Goal: Task Accomplishment & Management: Use online tool/utility

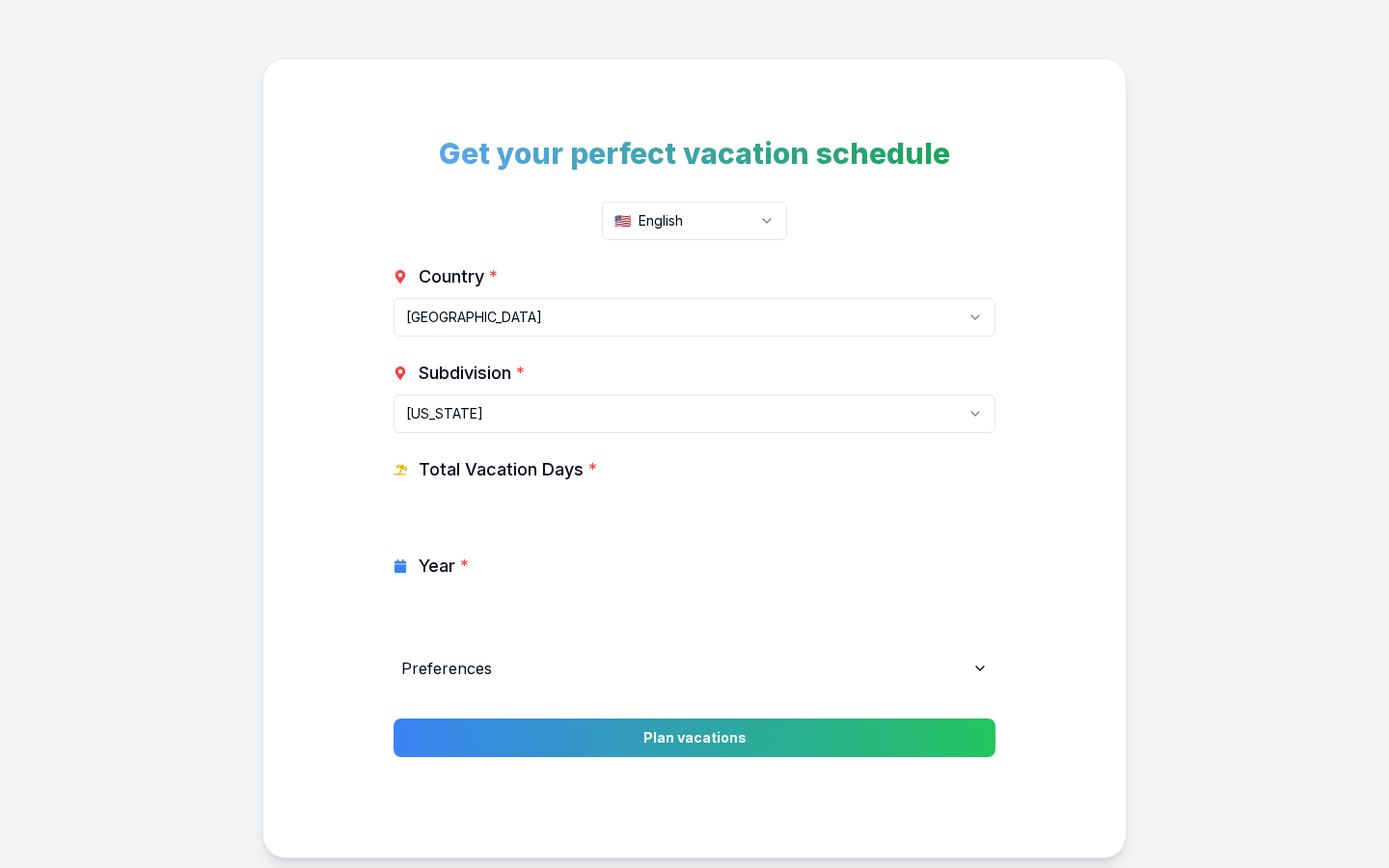
scroll to position [100, 0]
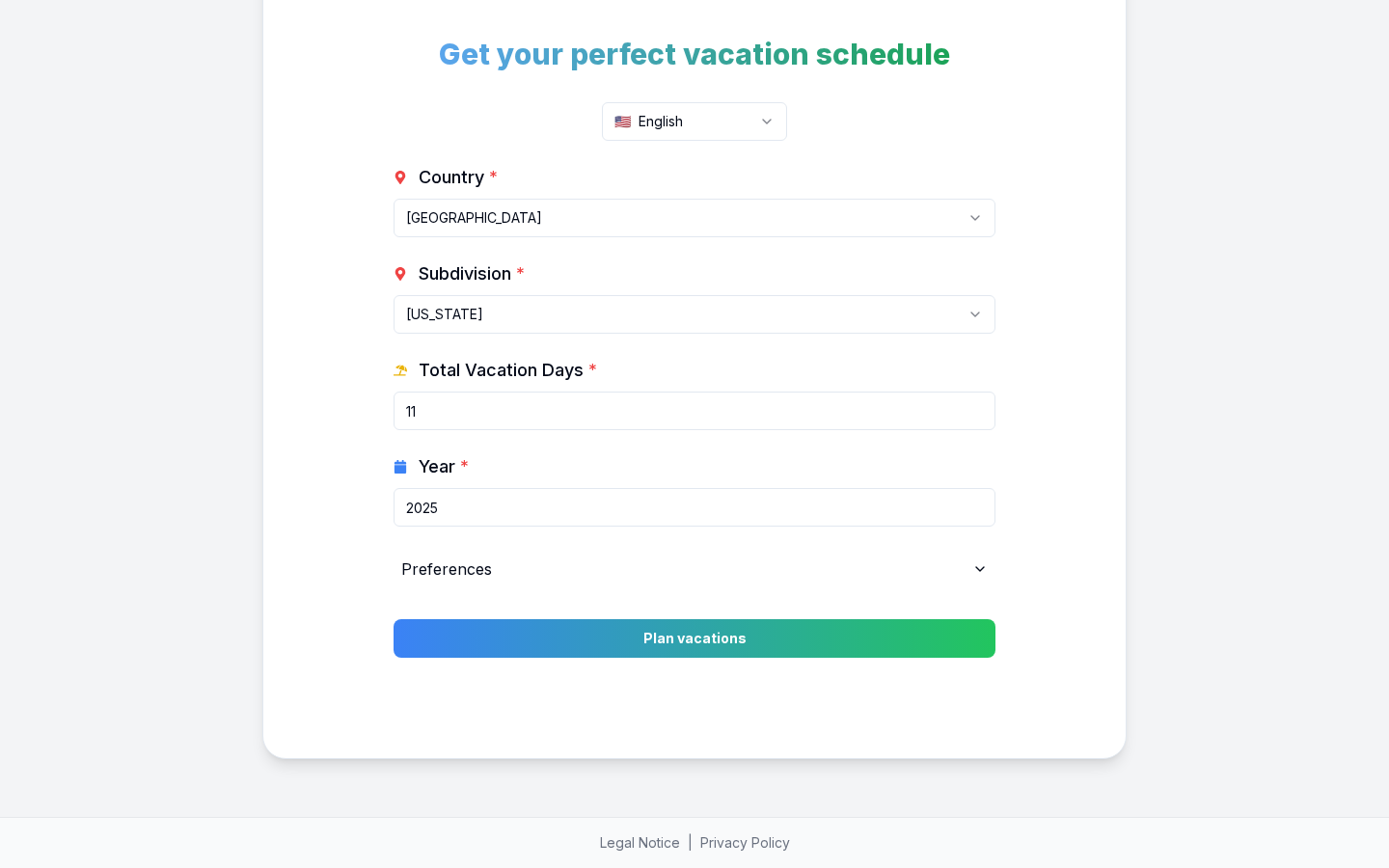
select select "US-[GEOGRAPHIC_DATA]"
select select "FR"
type input "25"
select select "DE"
type input "30"
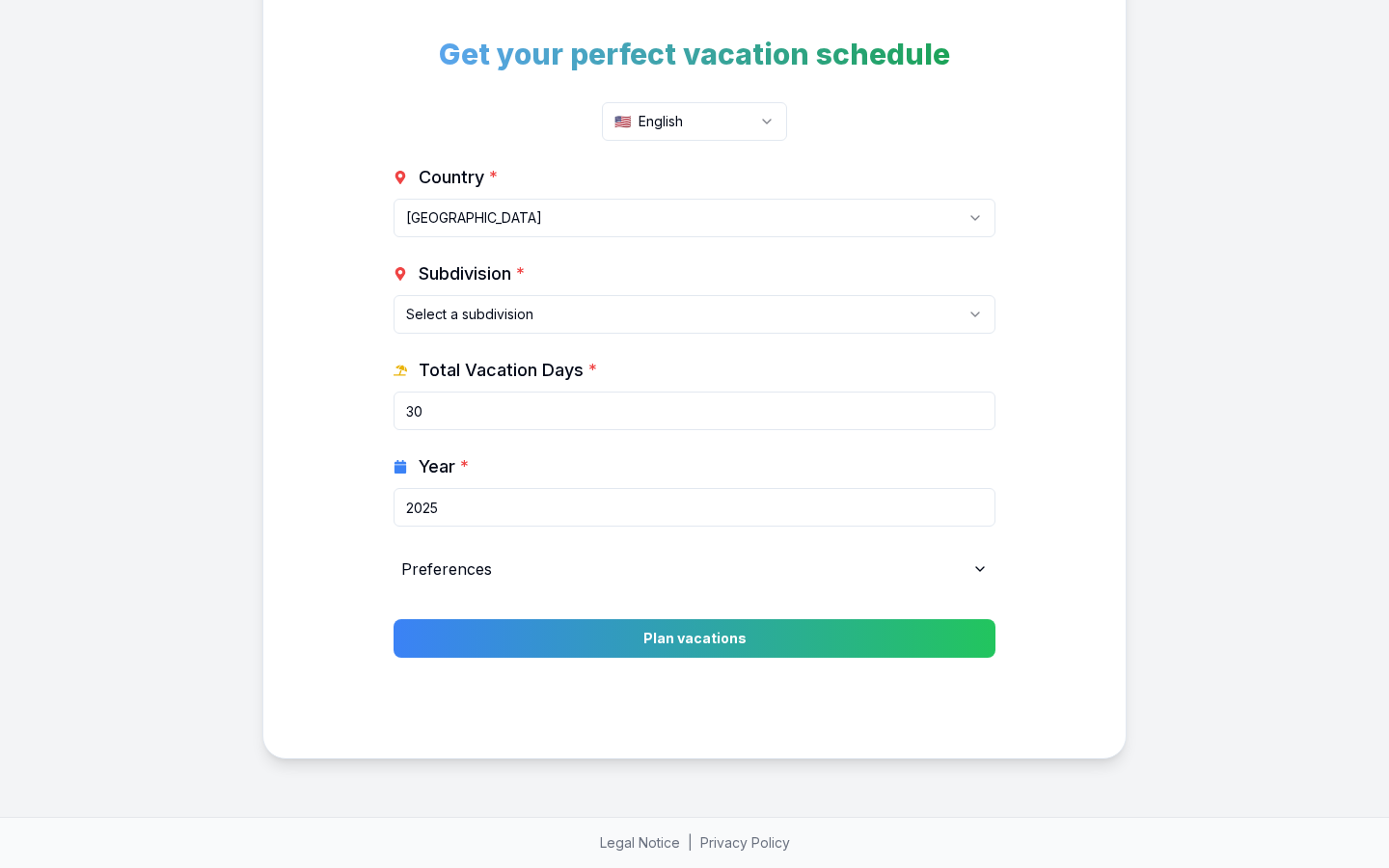
select select "IT"
type input "26"
select select "ES"
type input "30"
select select "US"
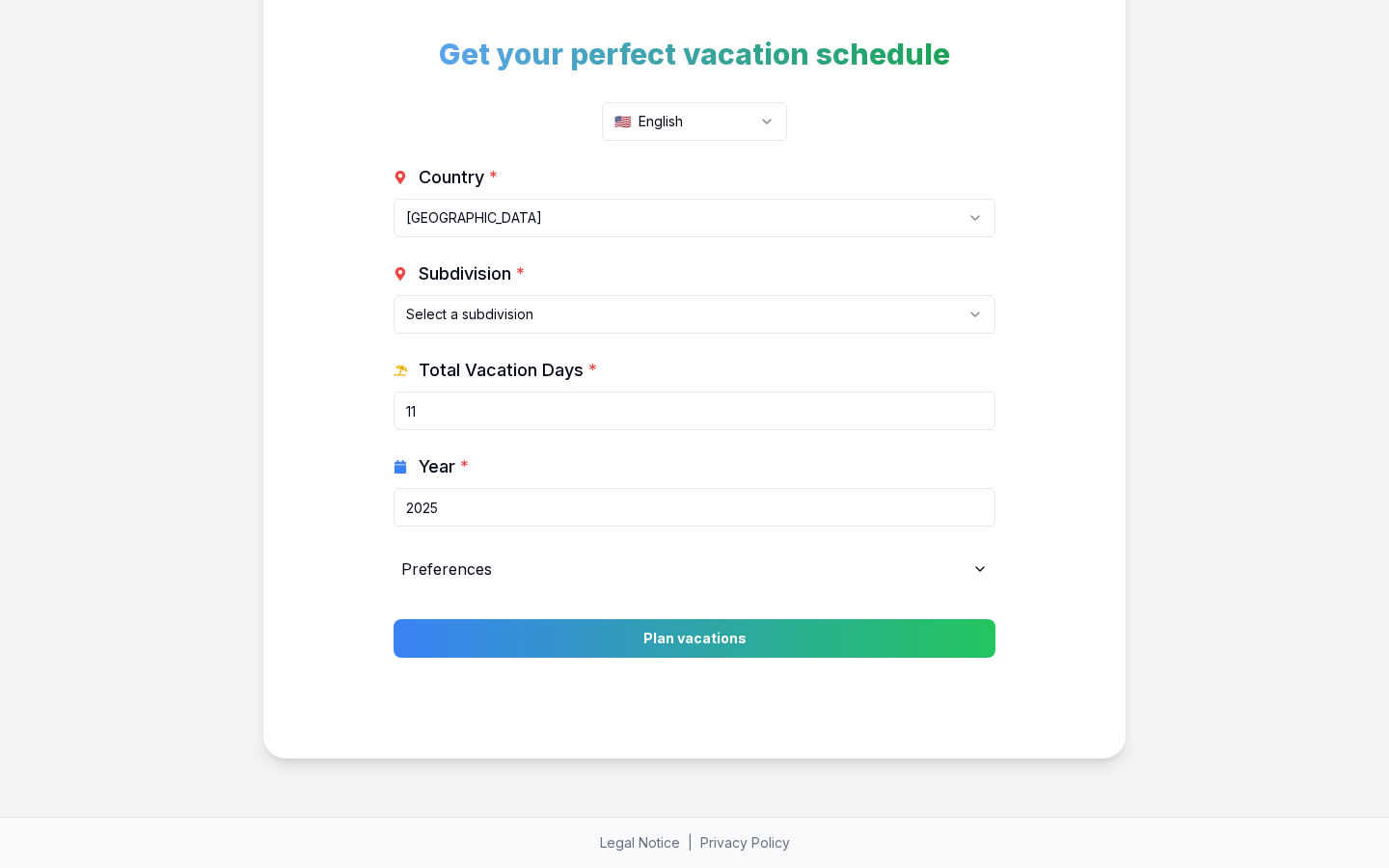
click at [695, 411] on input "11" at bounding box center [694, 410] width 602 height 38
type input "0"
type input "24"
click at [695, 411] on input "Total Vacation Days *" at bounding box center [694, 410] width 602 height 38
type input "11"
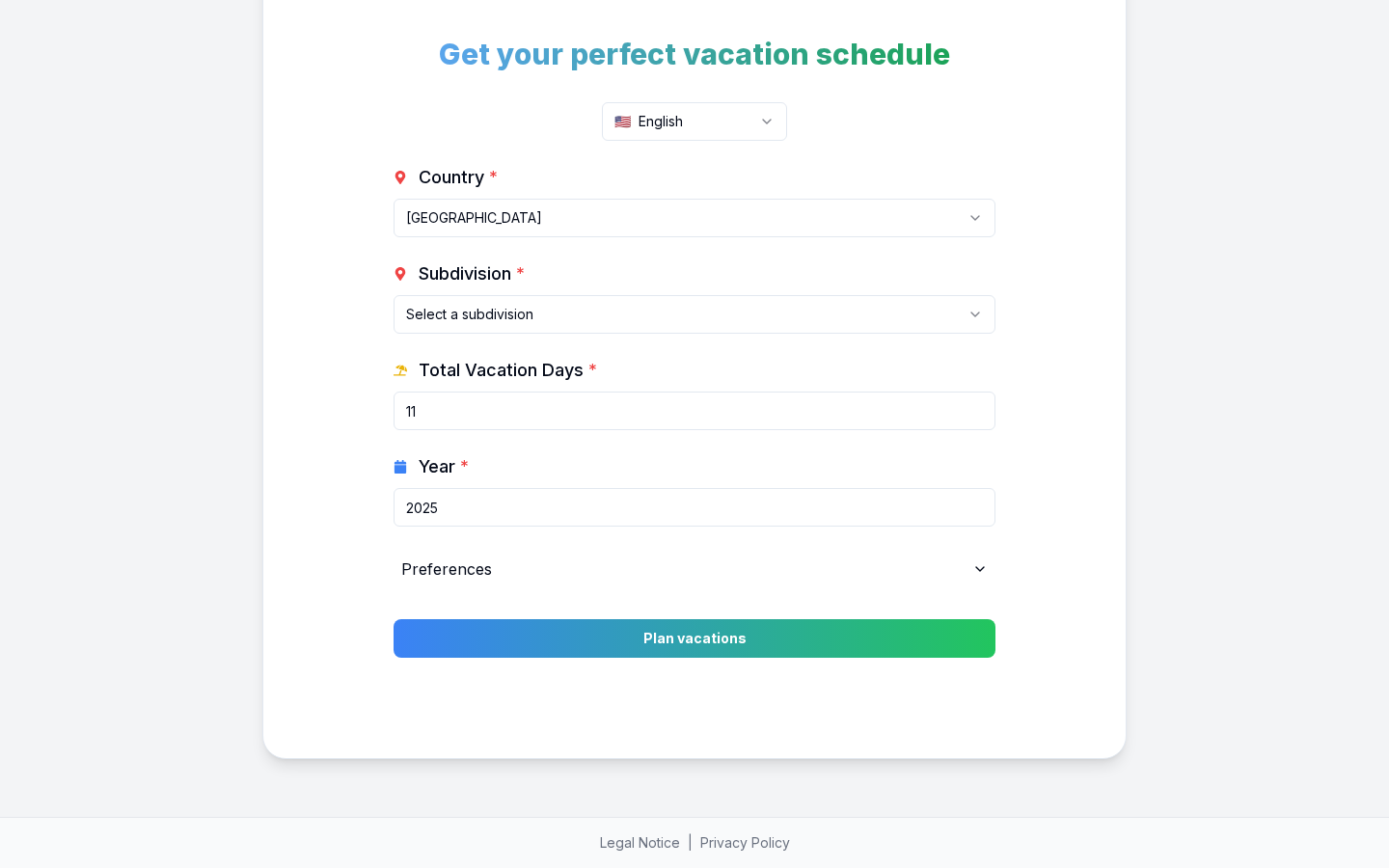
click at [695, 507] on input "2025" at bounding box center [694, 506] width 602 height 38
type input "0"
type input "1995"
click at [695, 507] on input "Year *" at bounding box center [694, 506] width 602 height 38
click at [695, 507] on input "2025" at bounding box center [694, 506] width 602 height 38
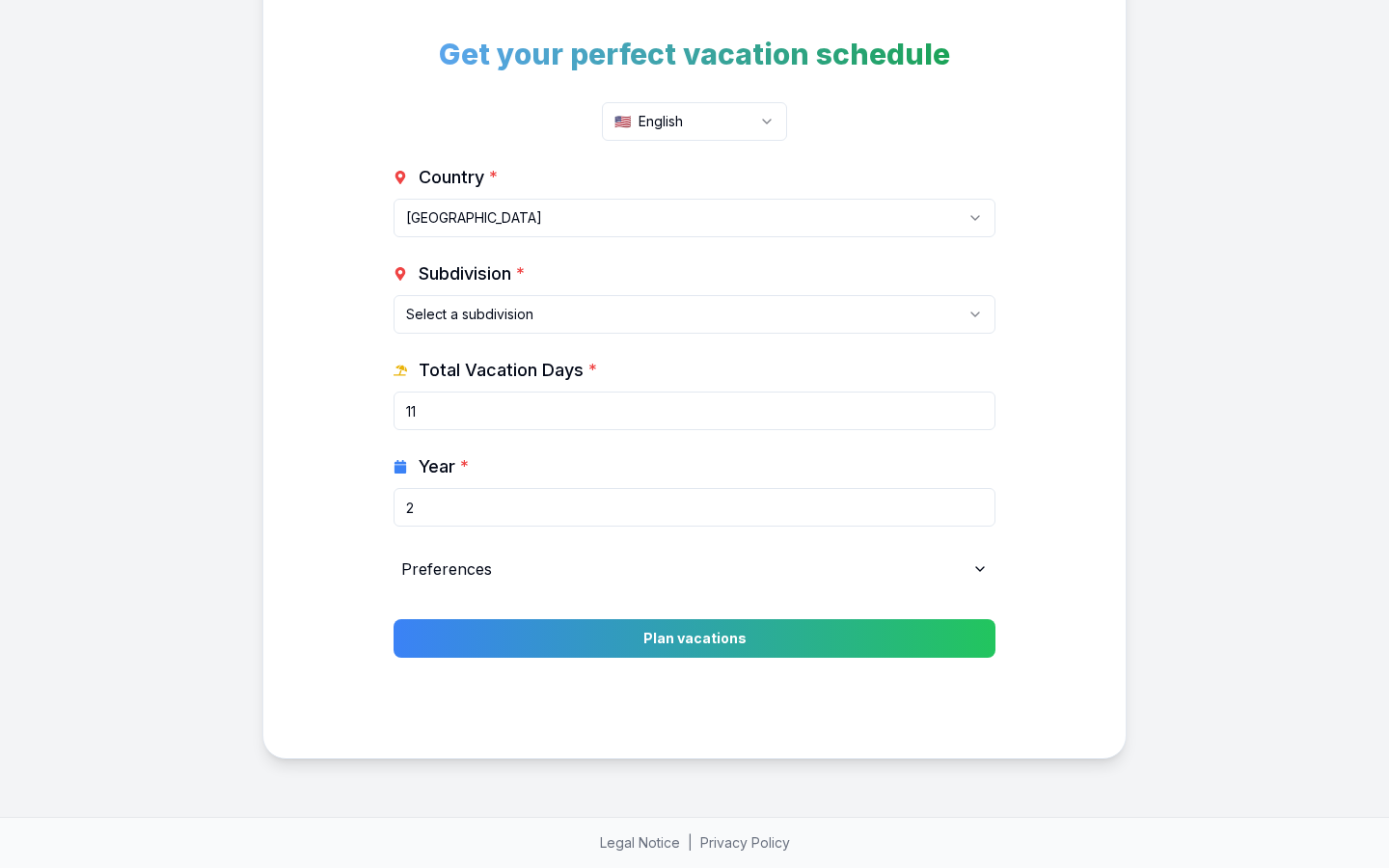
type input "0"
type input "2028"
click at [695, 507] on input "Year *" at bounding box center [694, 506] width 602 height 38
click at [695, 507] on input "2025" at bounding box center [694, 506] width 602 height 38
type input "0"
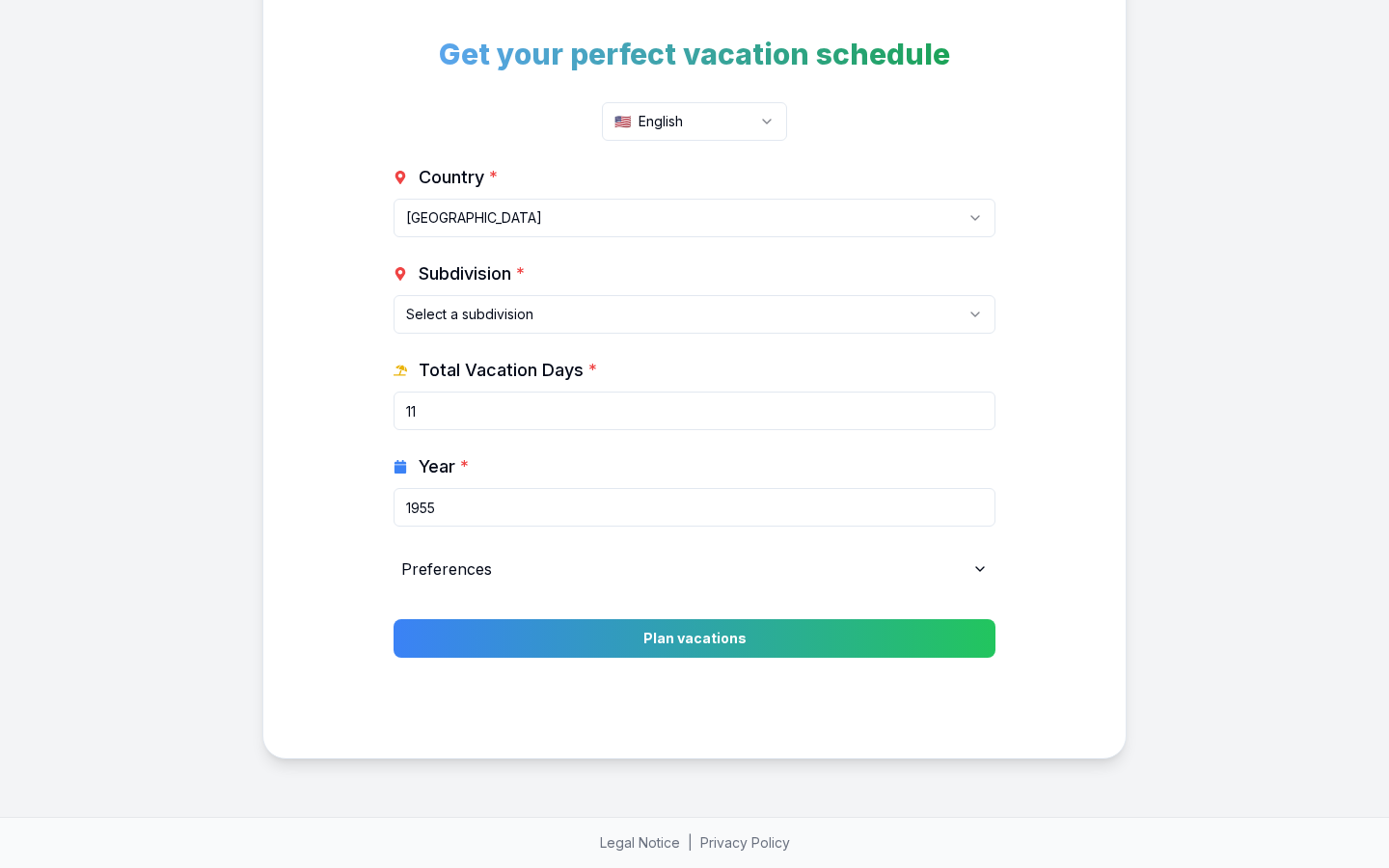
type input "1955"
click at [695, 507] on input "Year *" at bounding box center [694, 506] width 602 height 38
click at [695, 507] on input "2025" at bounding box center [694, 506] width 602 height 38
type input "0"
type input "28"
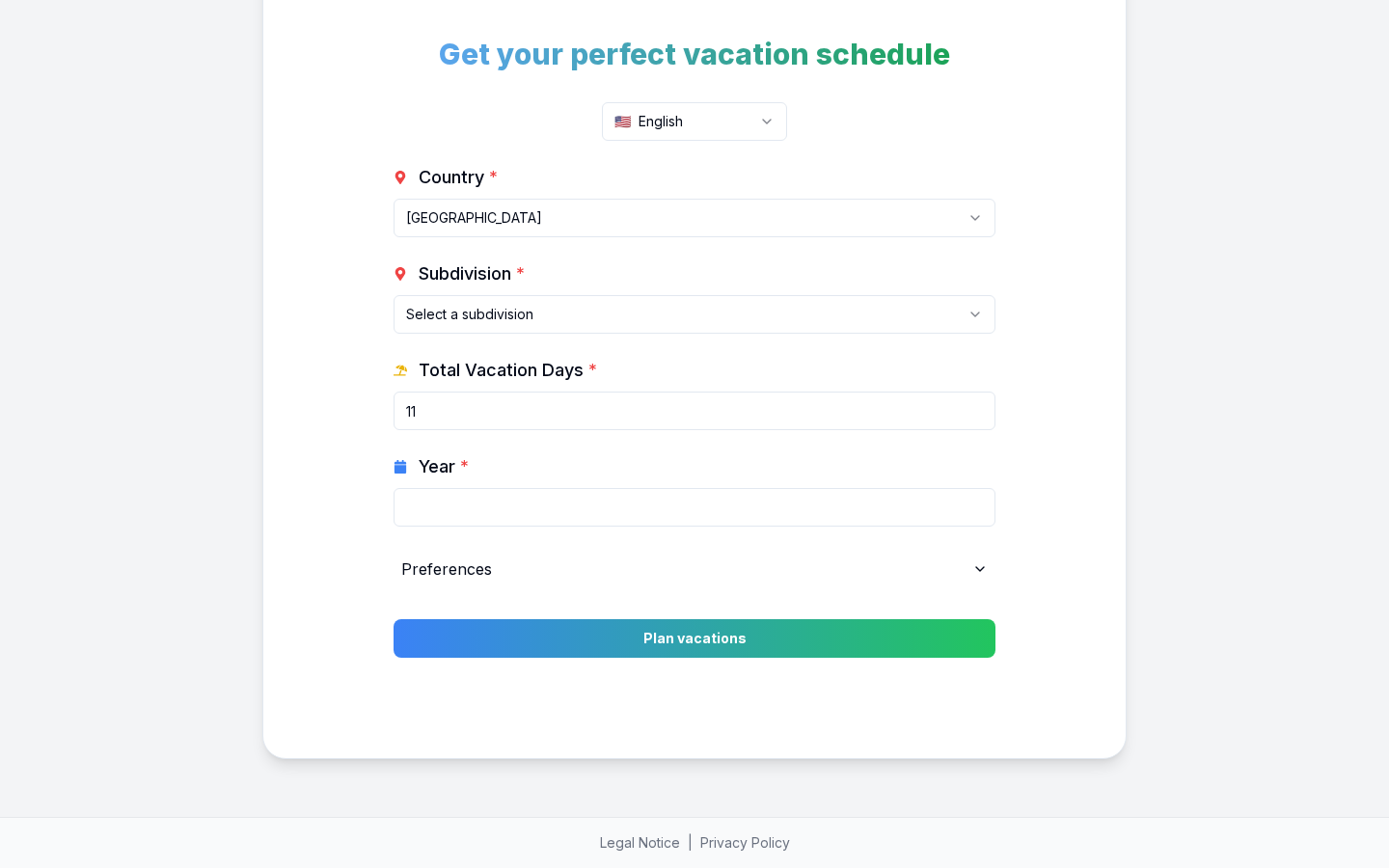
click at [695, 507] on input "Year *" at bounding box center [694, 506] width 602 height 38
click at [695, 507] on input "2025" at bounding box center [694, 506] width 602 height 38
type input "0"
type input "95"
click at [695, 507] on input "Year *" at bounding box center [694, 506] width 602 height 38
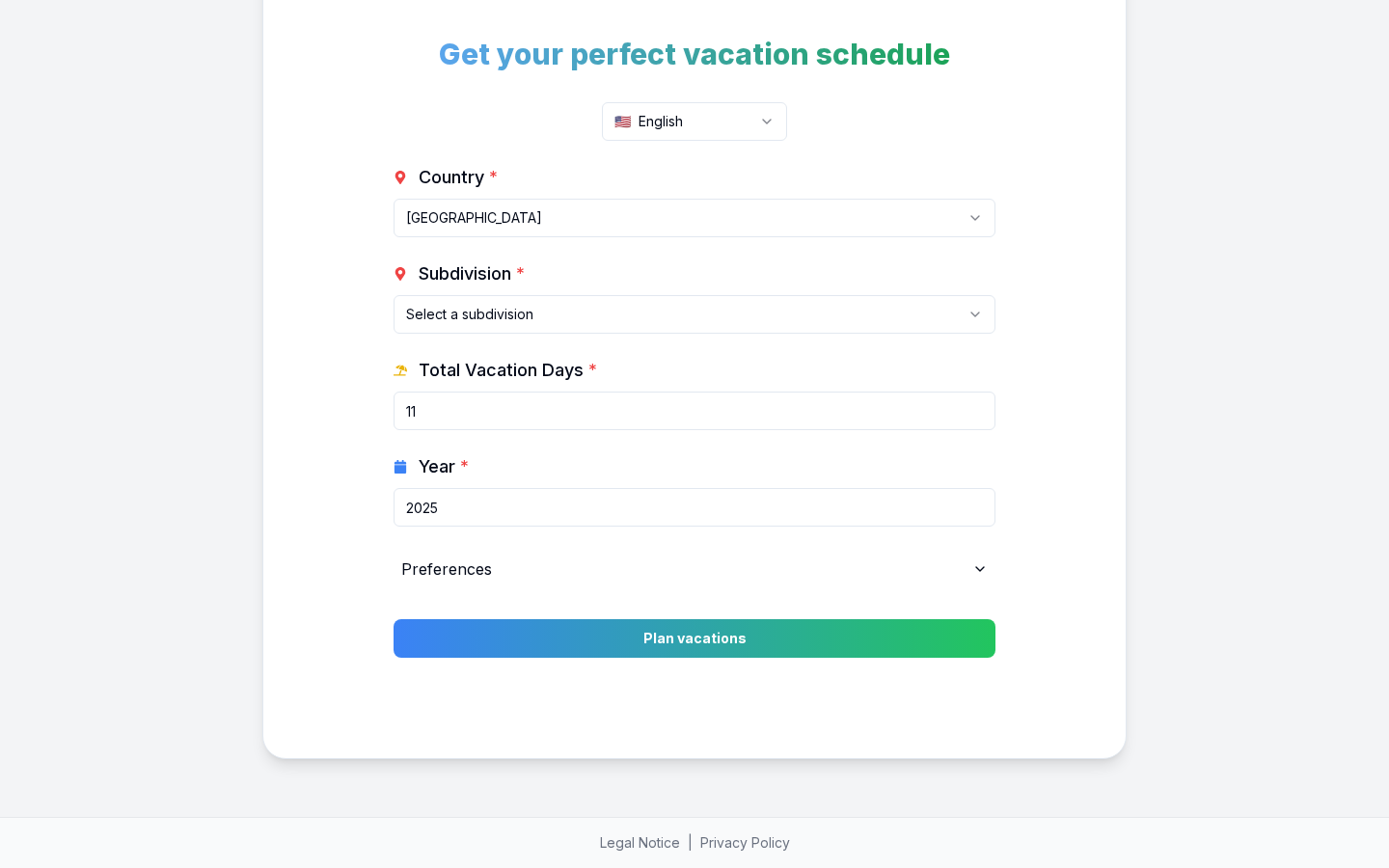
click at [695, 507] on input "2025" at bounding box center [694, 506] width 602 height 38
type input "0"
type input "94"
click at [695, 507] on input "Year *" at bounding box center [694, 506] width 602 height 38
type input "2025"
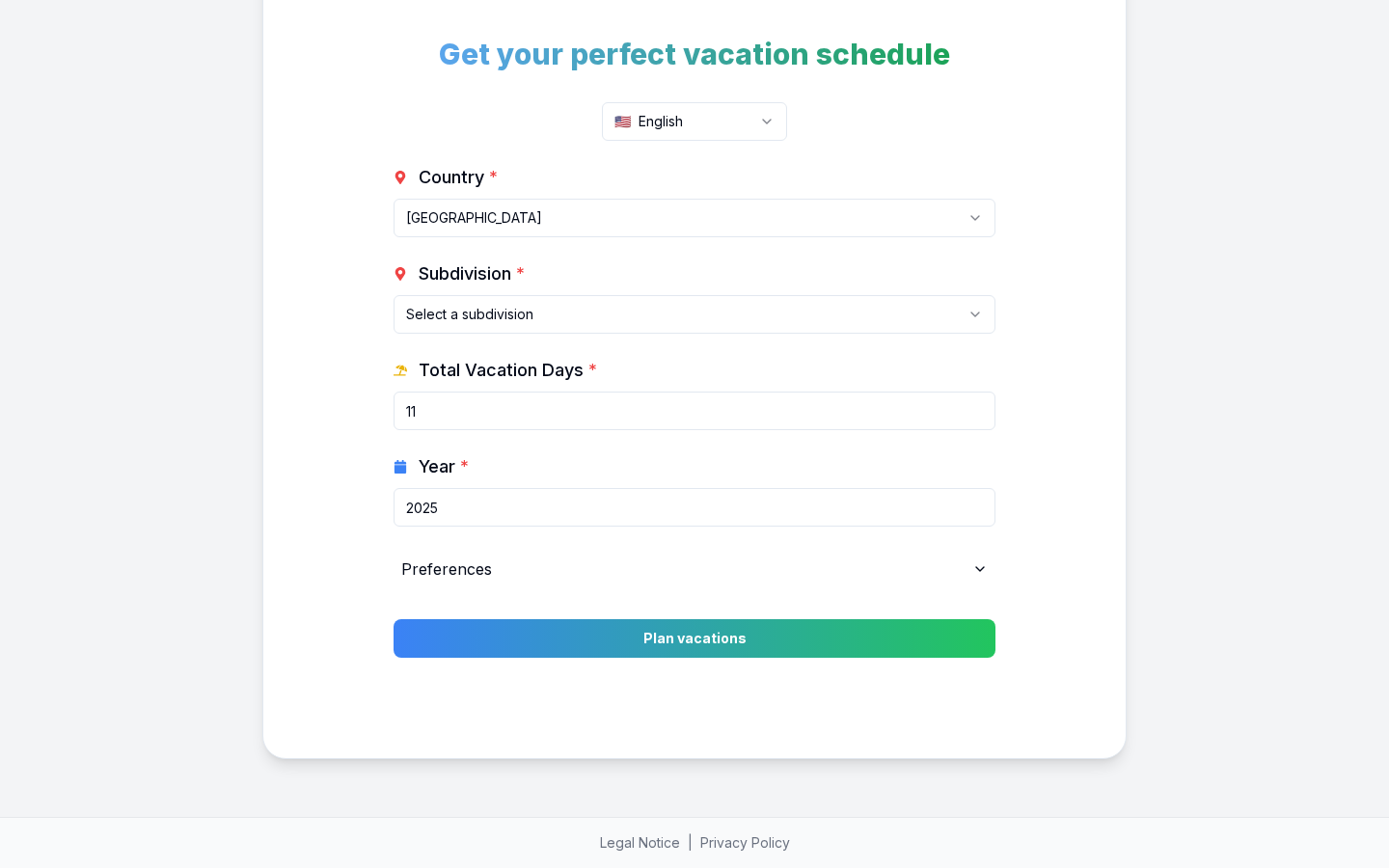
click at [695, 411] on input "11" at bounding box center [694, 410] width 602 height 38
type input "0"
type input "24"
click at [695, 507] on input "2025" at bounding box center [694, 506] width 602 height 38
type input "0"
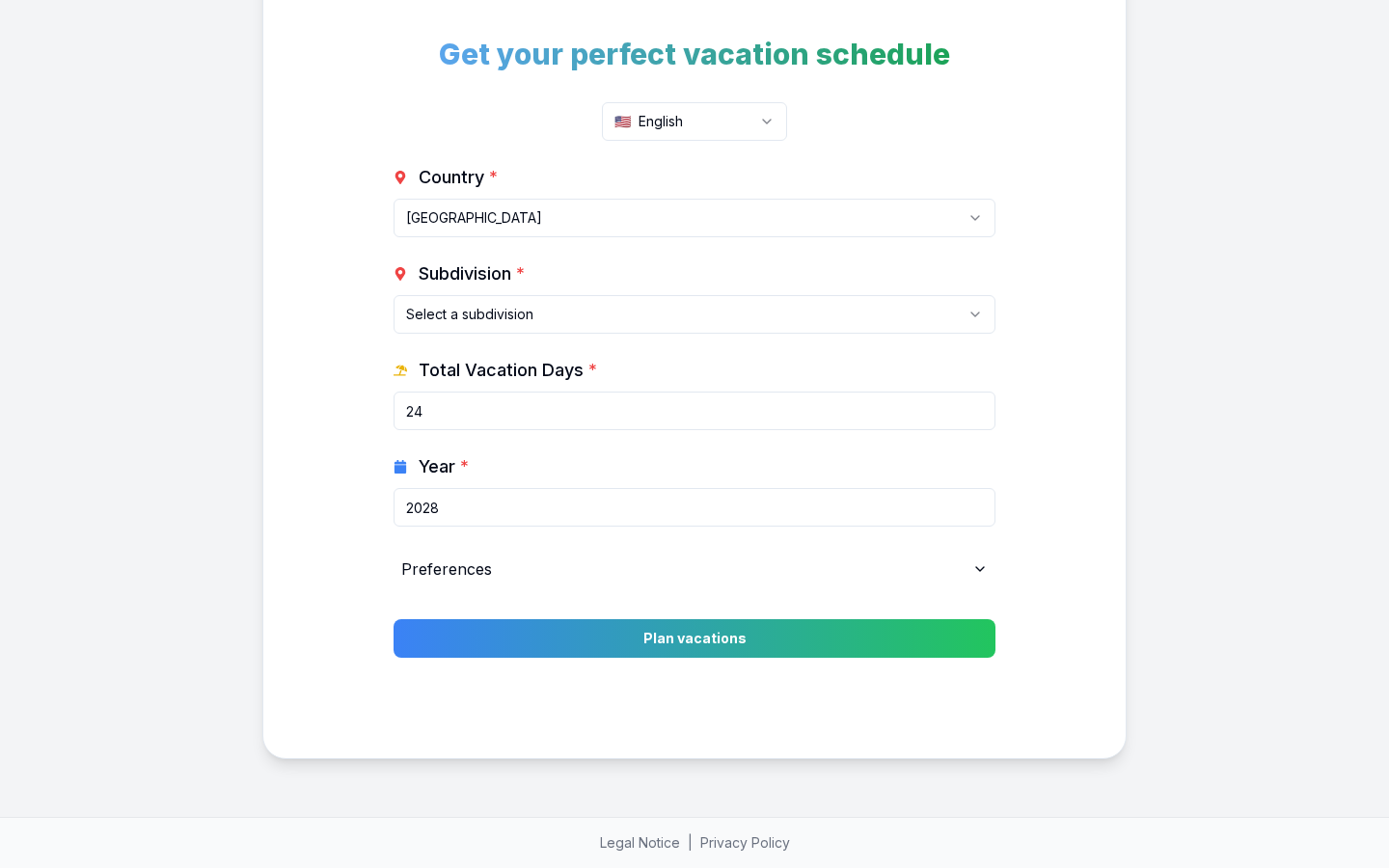
type input "2028"
click at [393, 619] on button "Plan vacations" at bounding box center [694, 637] width 602 height 38
click at [695, 314] on html "Get your perfect vacation schedule 🇺🇸 English Country * [GEOGRAPHIC_DATA] [GEOG…" at bounding box center [694, 384] width 1389 height 968
click at [695, 411] on input "24" at bounding box center [694, 410] width 602 height 38
type input "0"
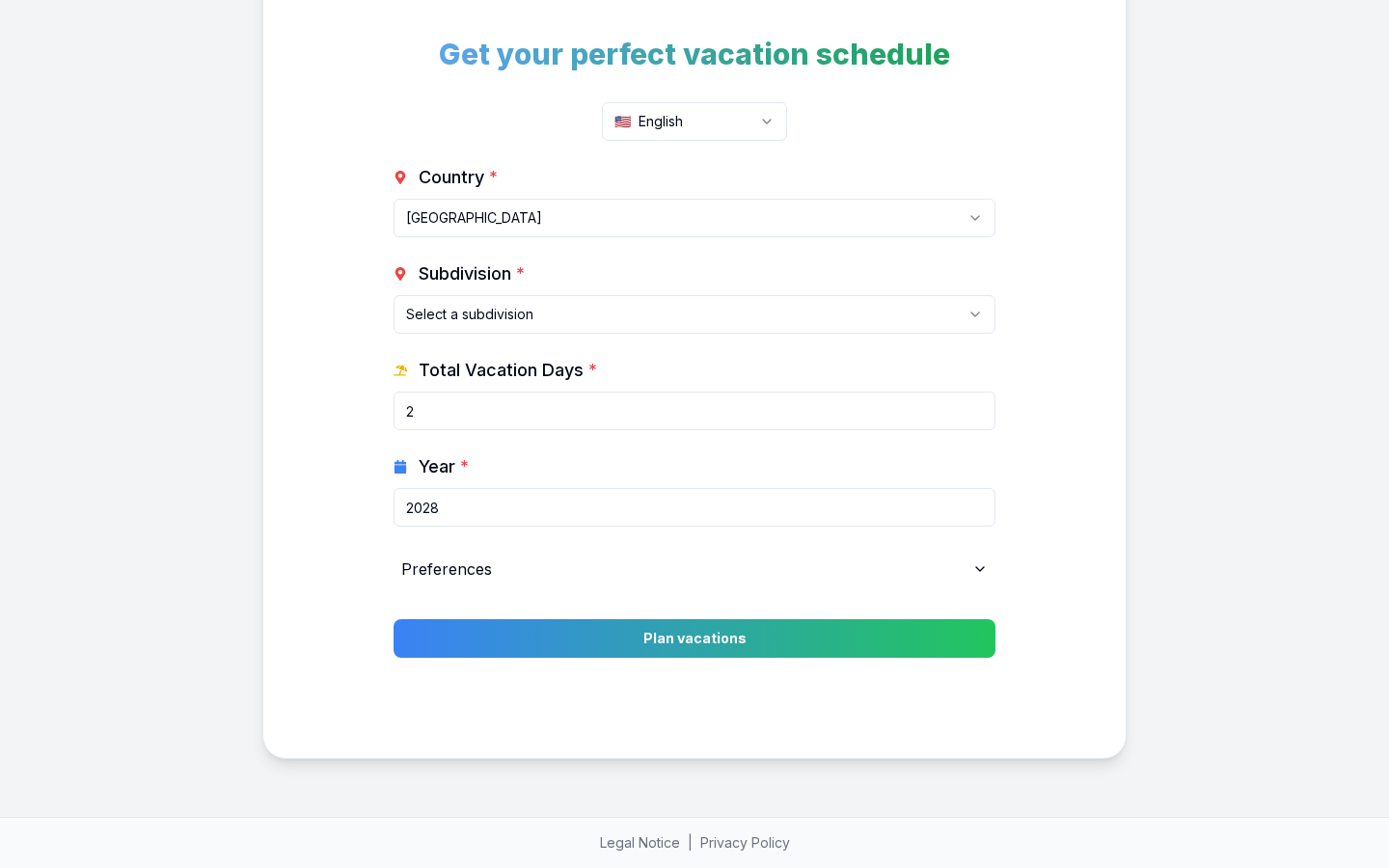
type input "24"
click at [695, 507] on input "2028" at bounding box center [694, 506] width 602 height 38
type input "0"
type input "2028"
click at [393, 619] on button "Plan vacations" at bounding box center [694, 637] width 602 height 38
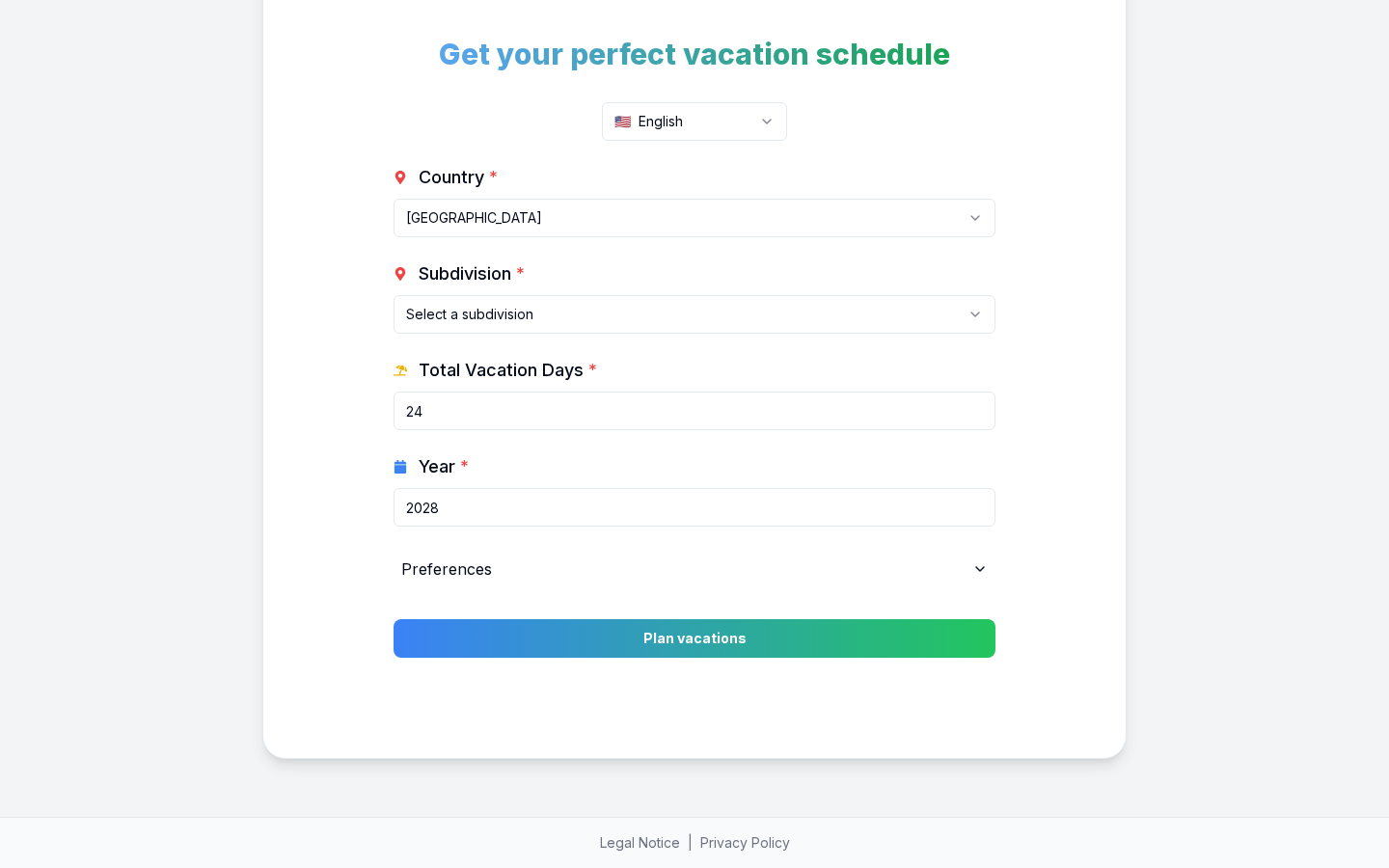
click at [695, 314] on html "Get your perfect vacation schedule 🇺🇸 English Country * [GEOGRAPHIC_DATA] [GEOG…" at bounding box center [694, 384] width 1389 height 968
click at [695, 411] on input "24" at bounding box center [694, 410] width 602 height 38
type input "0"
type input "24"
click at [695, 507] on input "2028" at bounding box center [694, 506] width 602 height 38
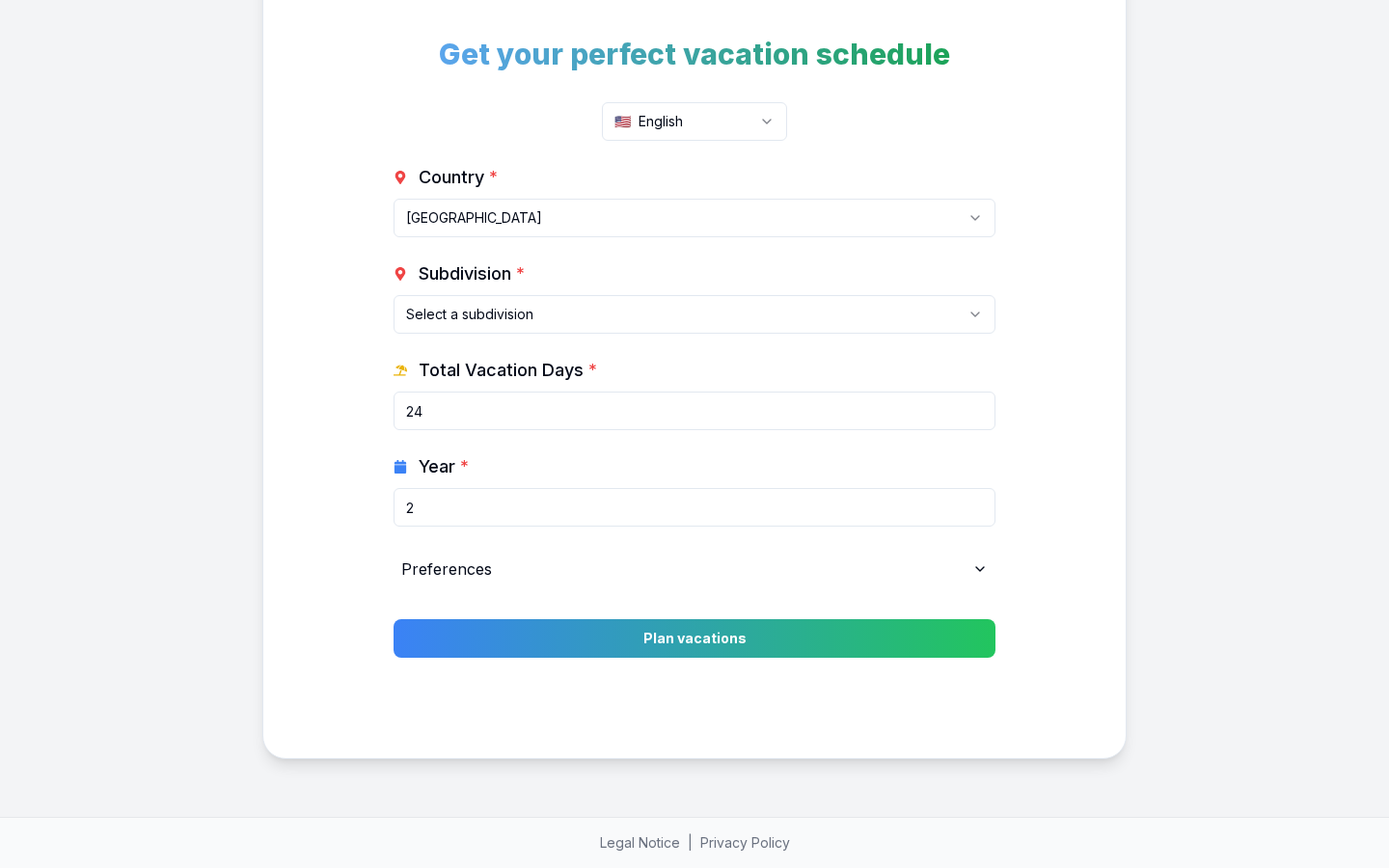
type input "0"
type input "2028"
click at [393, 619] on button "Plan vacations" at bounding box center [694, 637] width 602 height 38
click at [695, 314] on html "Get your perfect vacation schedule 🇺🇸 English Country * [GEOGRAPHIC_DATA] [GEOG…" at bounding box center [694, 384] width 1389 height 968
click at [695, 411] on input "24" at bounding box center [694, 410] width 602 height 38
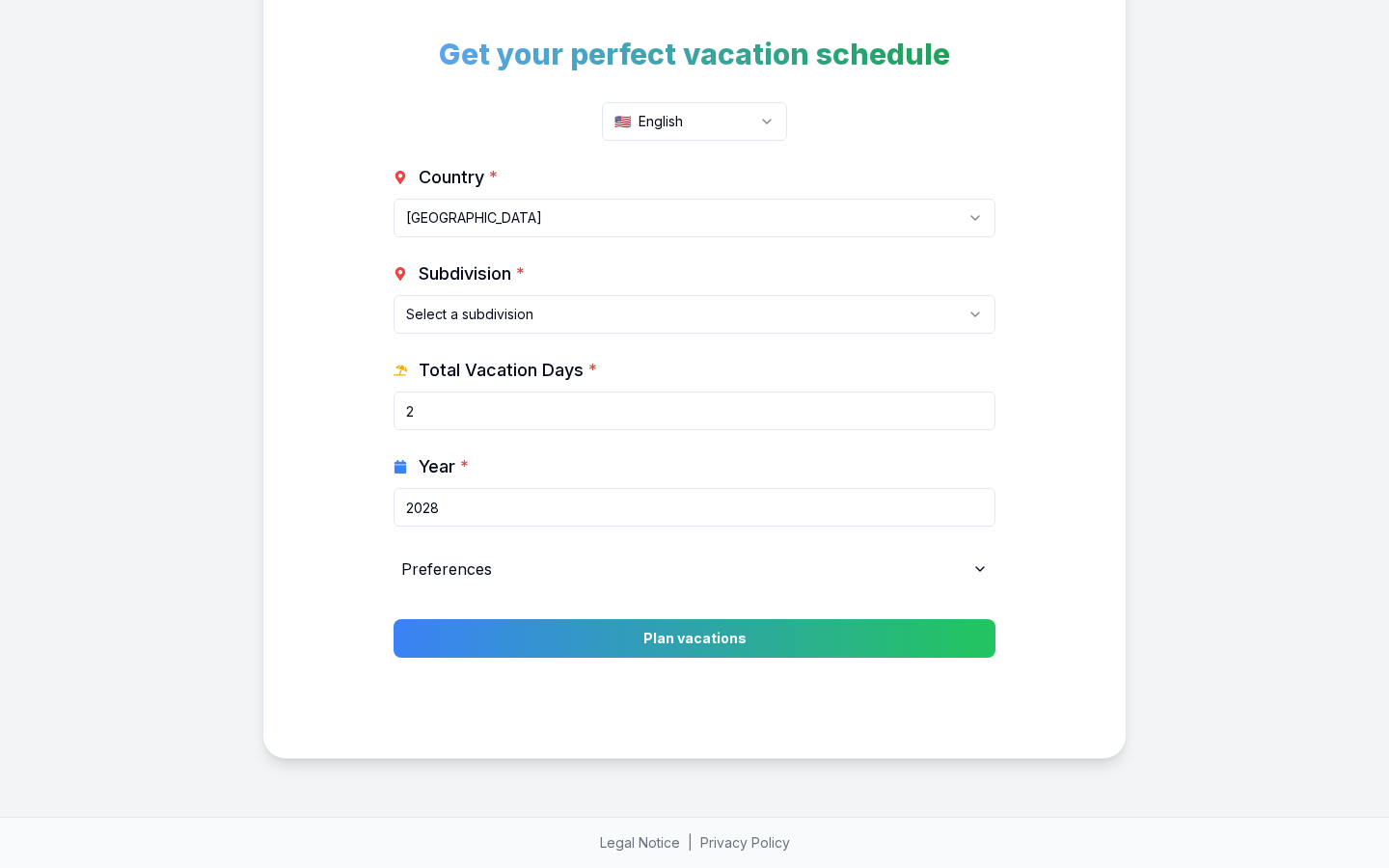
type input "0"
type input "24"
click at [695, 507] on input "2028" at bounding box center [694, 506] width 602 height 38
type input "0"
type input "2028"
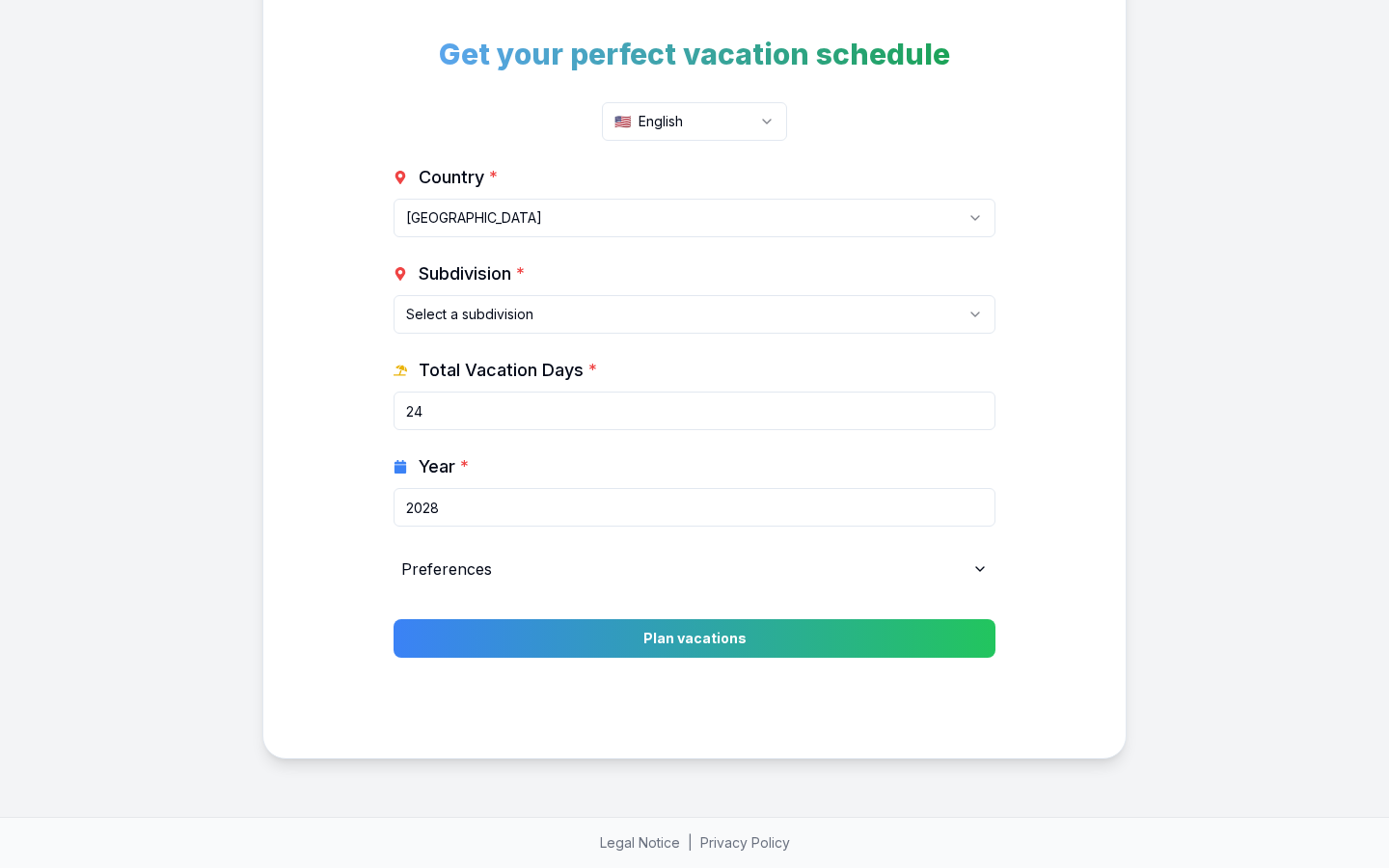
click at [393, 619] on button "Plan vacations" at bounding box center [694, 637] width 602 height 38
click at [695, 314] on html "Get your perfect vacation schedule 🇺🇸 English Country * [GEOGRAPHIC_DATA] [GEOG…" at bounding box center [694, 384] width 1389 height 968
click at [695, 411] on input "24" at bounding box center [694, 410] width 602 height 38
type input "0"
type input "24"
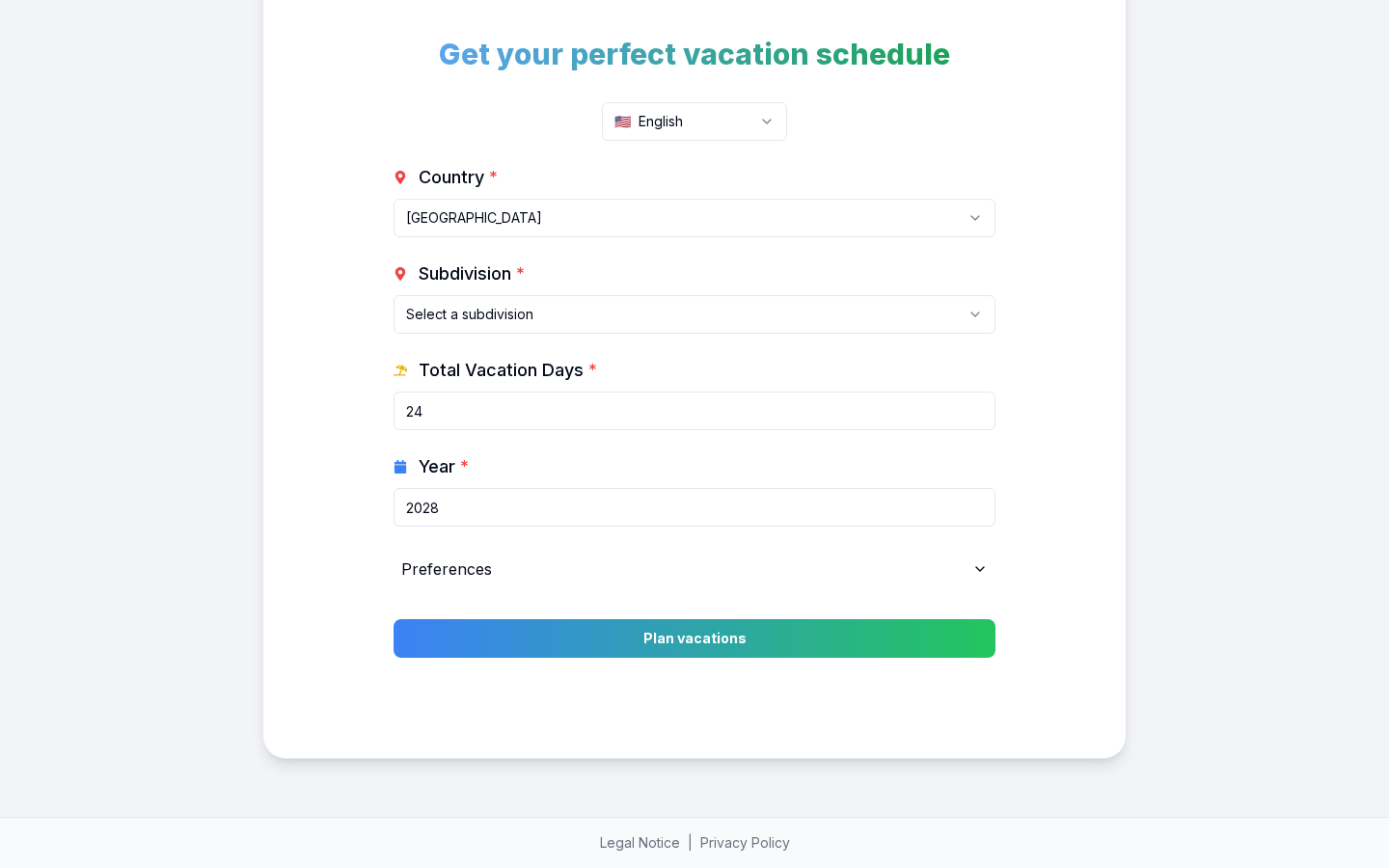
click at [695, 507] on input "2028" at bounding box center [694, 506] width 602 height 38
type input "0"
type input "2028"
